Goal: Find specific page/section

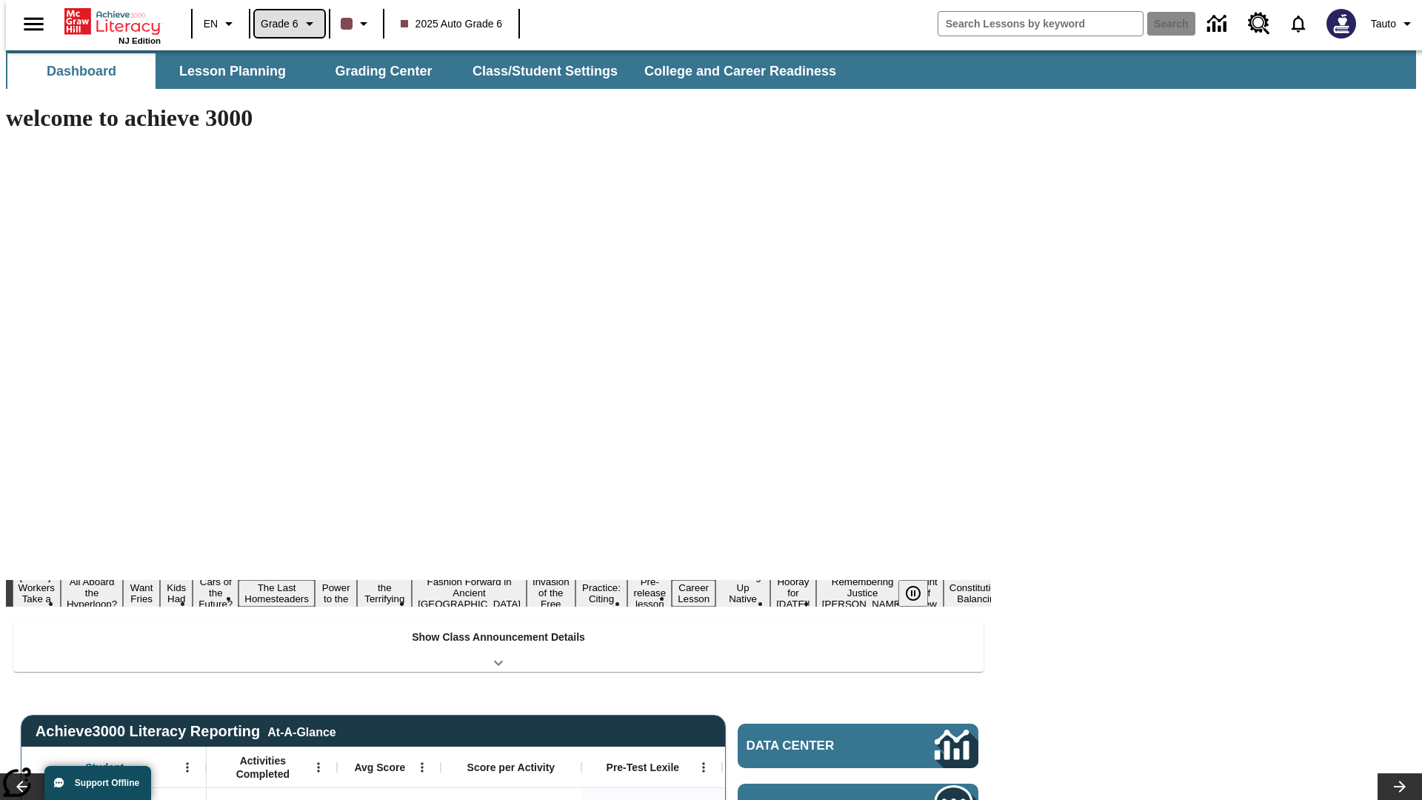
click at [284, 24] on span "Grade 6" at bounding box center [280, 24] width 38 height 16
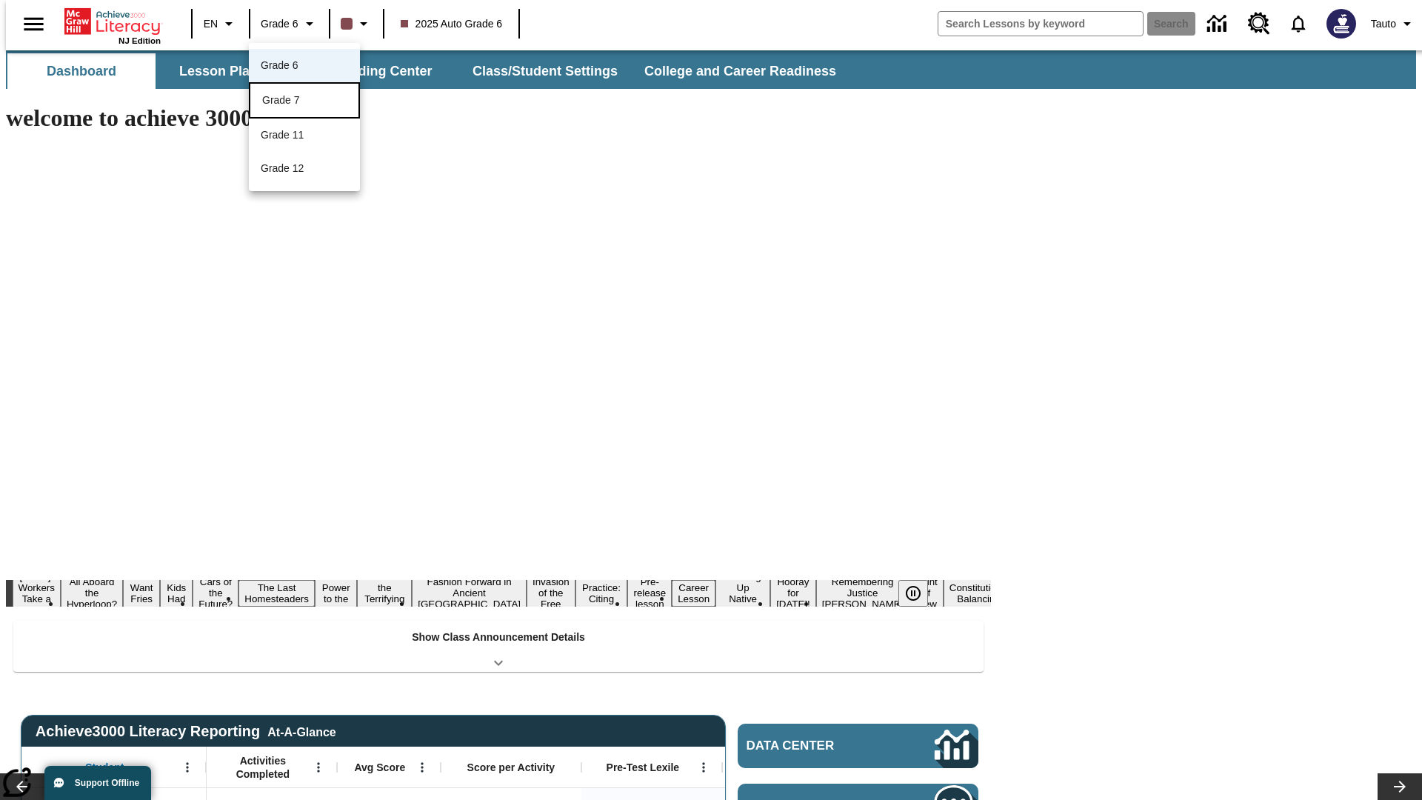
click at [304, 101] on div "Grade 7" at bounding box center [304, 101] width 84 height 16
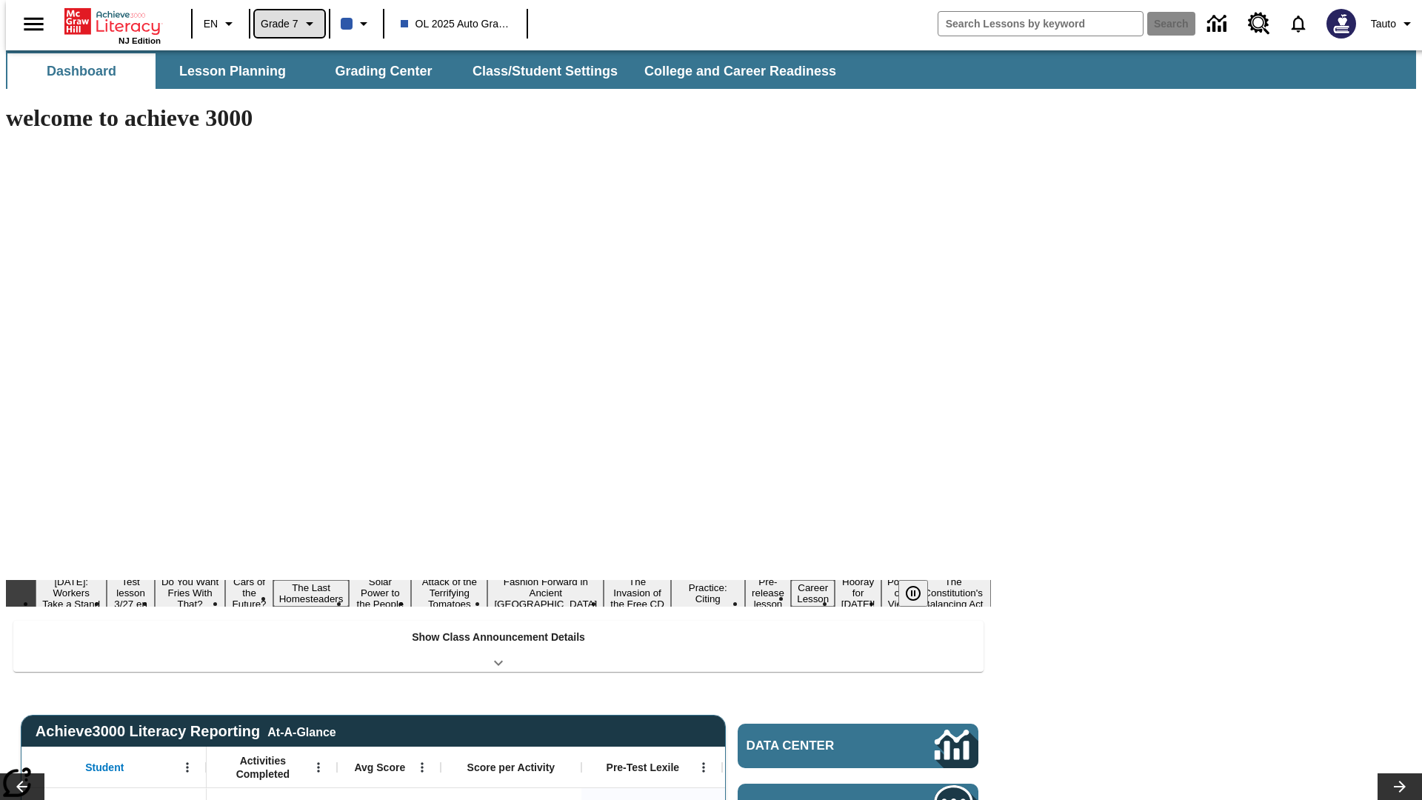
click at [284, 24] on span "Grade 7" at bounding box center [280, 24] width 38 height 16
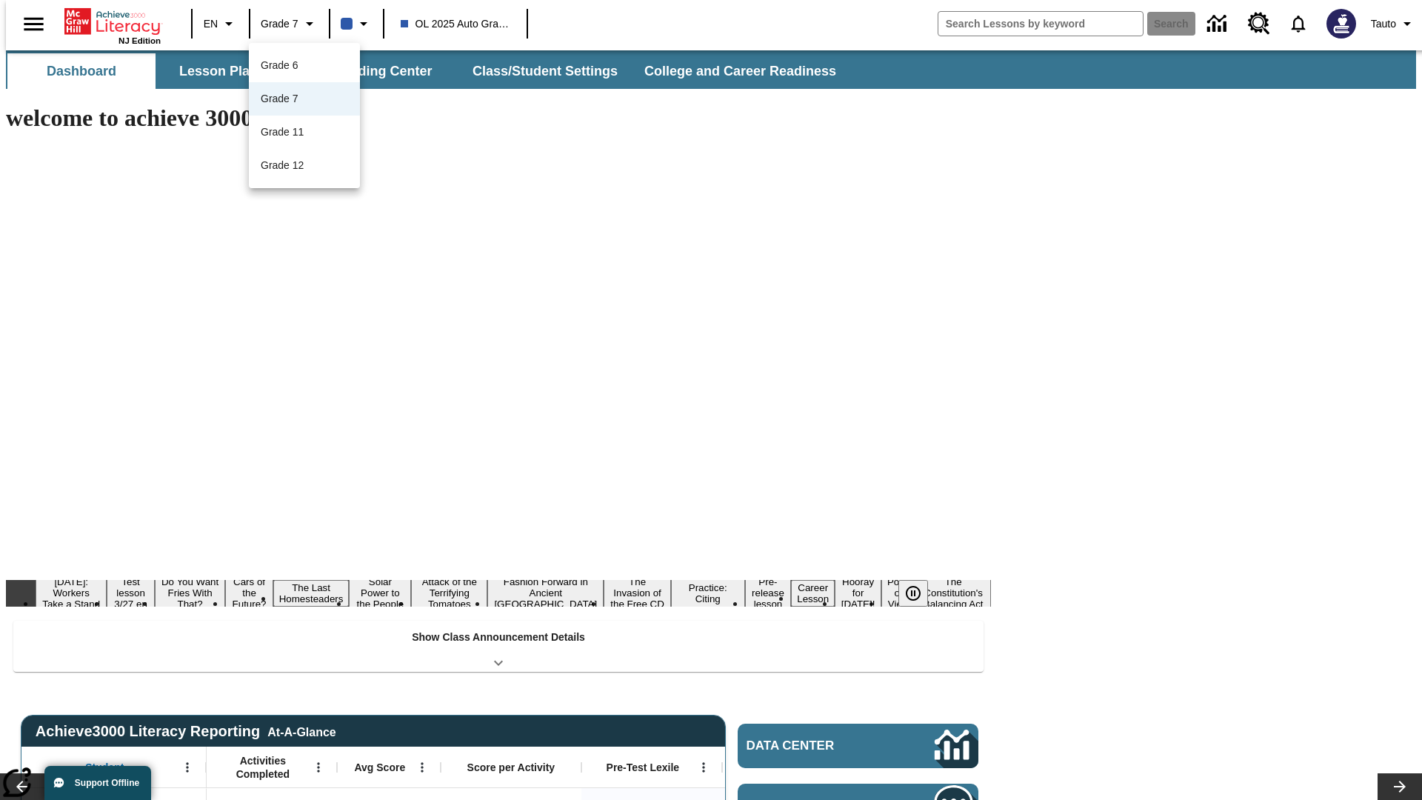
click at [711, 400] on div at bounding box center [711, 400] width 1422 height 800
click at [227, 71] on button "Lesson Planning" at bounding box center [233, 71] width 148 height 36
